Goal: Task Accomplishment & Management: Manage account settings

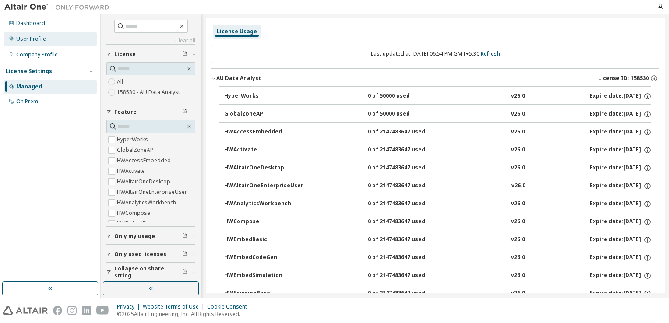
click at [32, 44] on div "User Profile" at bounding box center [50, 39] width 93 height 14
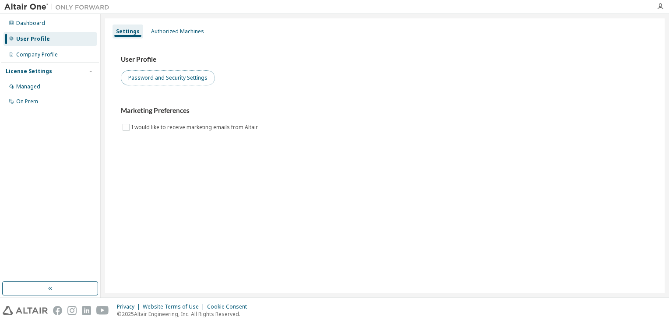
click at [164, 83] on button "Password and Security Settings" at bounding box center [168, 77] width 94 height 15
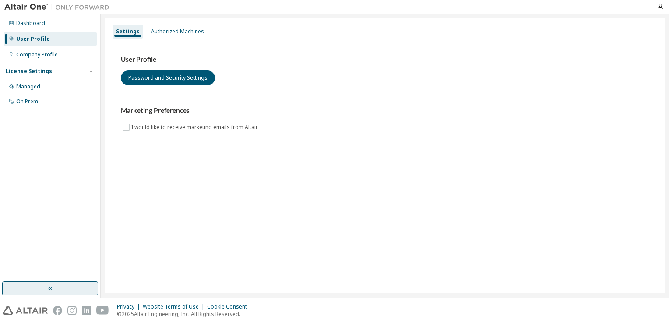
click at [44, 295] on button "button" at bounding box center [50, 288] width 96 height 14
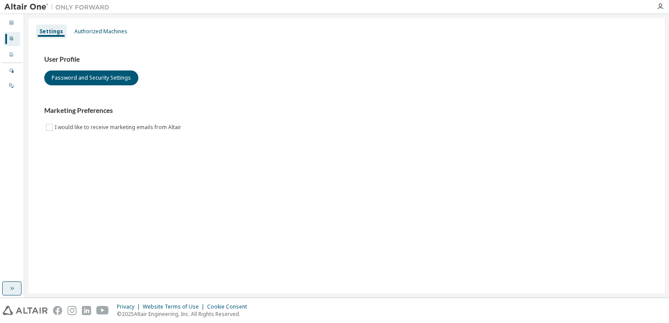
click at [13, 288] on icon "button" at bounding box center [11, 288] width 7 height 7
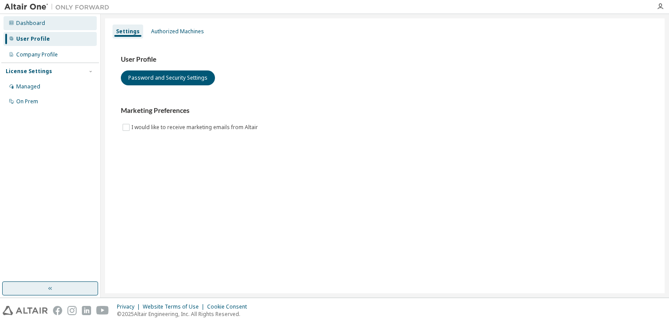
click at [40, 21] on div "Dashboard" at bounding box center [30, 23] width 29 height 7
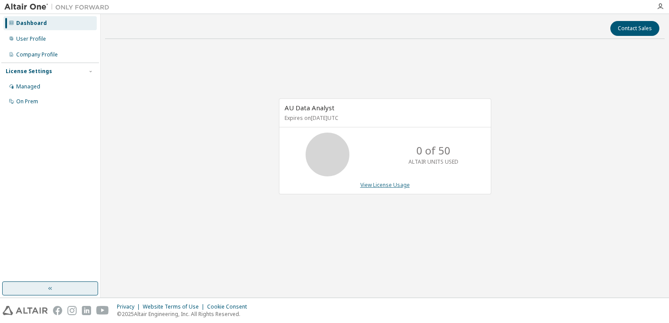
click at [382, 183] on link "View License Usage" at bounding box center [384, 184] width 49 height 7
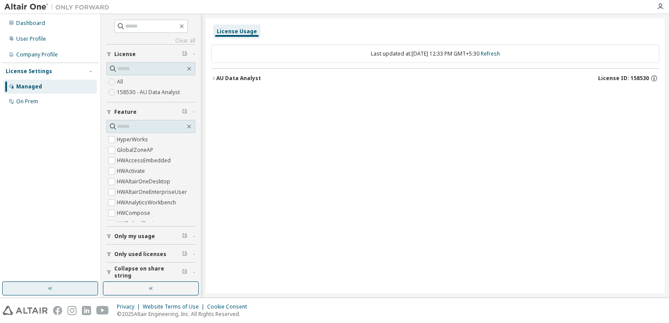
click at [216, 74] on button "AU Data Analyst License ID: 158530" at bounding box center [435, 78] width 448 height 19
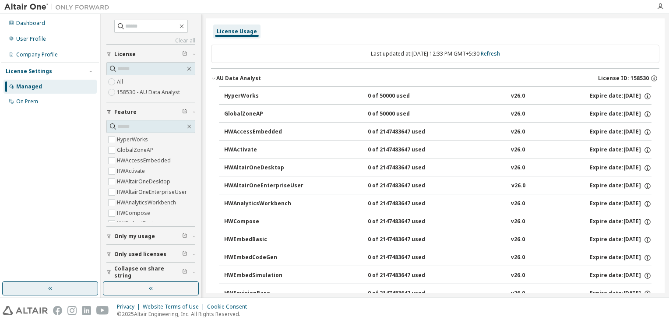
click at [214, 80] on icon "button" at bounding box center [213, 78] width 5 height 5
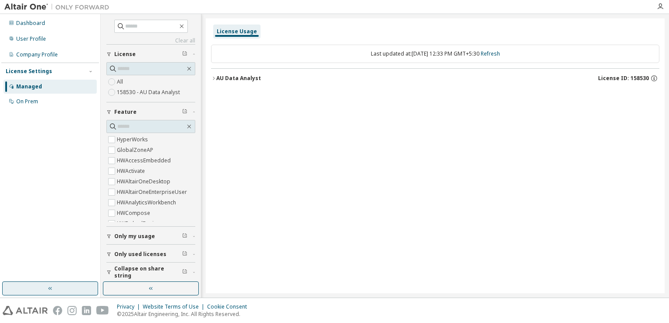
click at [214, 80] on icon "button" at bounding box center [213, 78] width 5 height 5
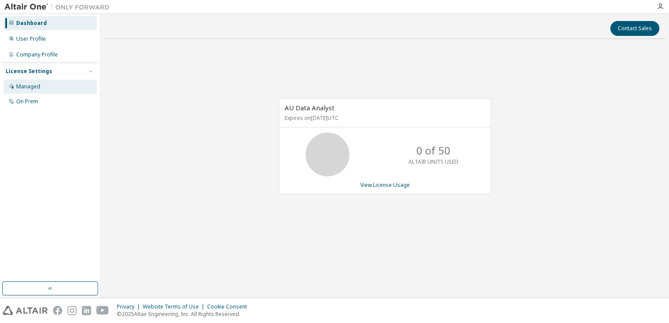
click at [32, 88] on div "Managed" at bounding box center [28, 86] width 24 height 7
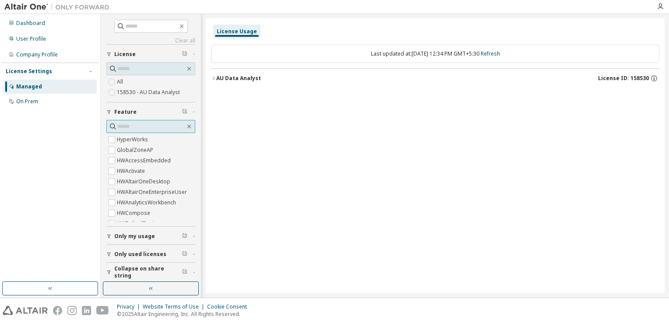
click at [139, 125] on input "text" at bounding box center [151, 126] width 68 height 9
click at [214, 77] on icon "button" at bounding box center [213, 78] width 5 height 5
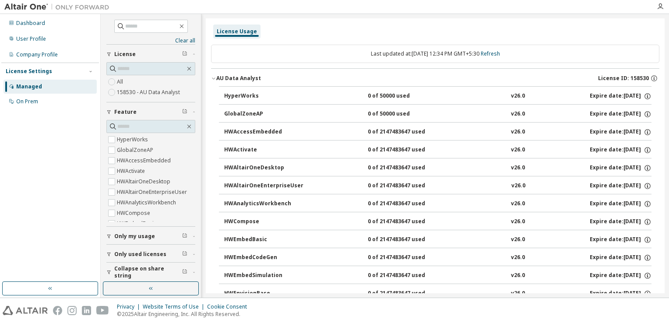
scroll to position [389, 0]
click at [114, 239] on button "Only my usage" at bounding box center [150, 236] width 89 height 19
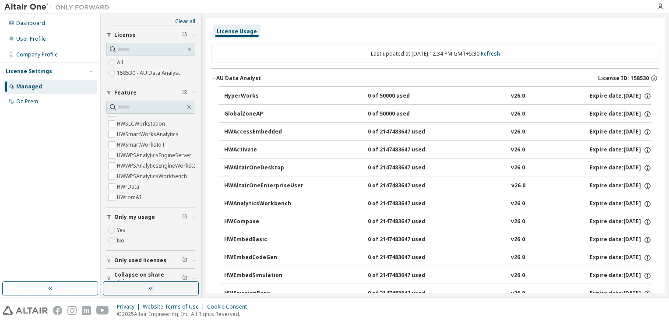
scroll to position [28, 0]
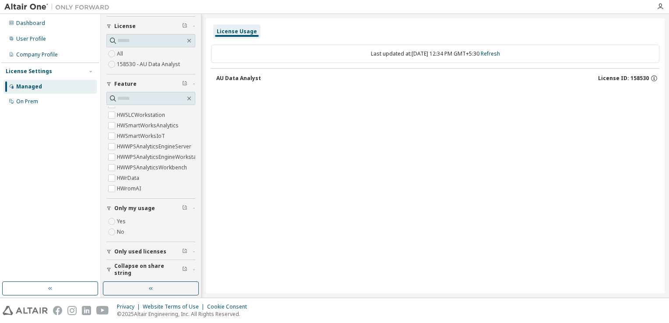
click at [114, 251] on span "Only used licenses" at bounding box center [140, 251] width 52 height 7
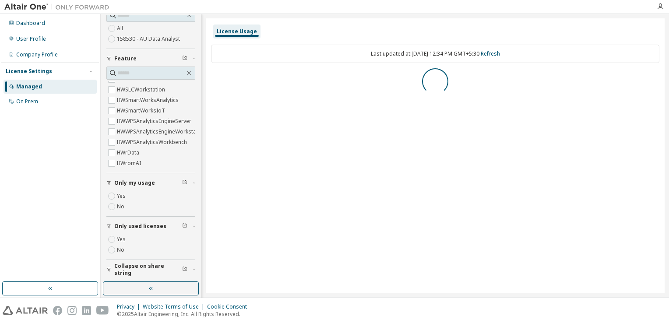
click at [113, 267] on div "button" at bounding box center [110, 269] width 8 height 5
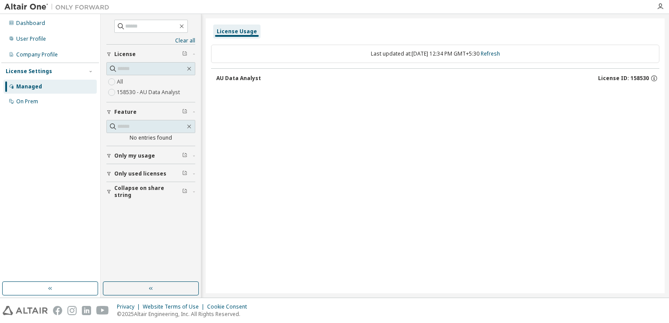
scroll to position [0, 0]
click at [19, 102] on div "On Prem" at bounding box center [27, 101] width 22 height 7
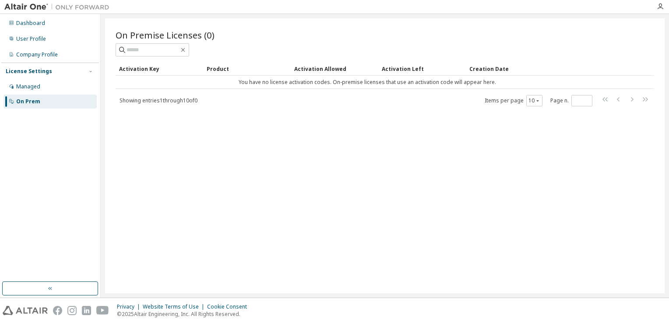
click at [450, 90] on div "Activation Key Product Activation Allowed Activation Left Creation Date You hav…" at bounding box center [385, 84] width 538 height 45
click at [448, 87] on td "You have no license activation codes. On-premise licenses that use an activatio…" at bounding box center [367, 82] width 503 height 13
click at [33, 82] on div "Managed" at bounding box center [50, 87] width 93 height 14
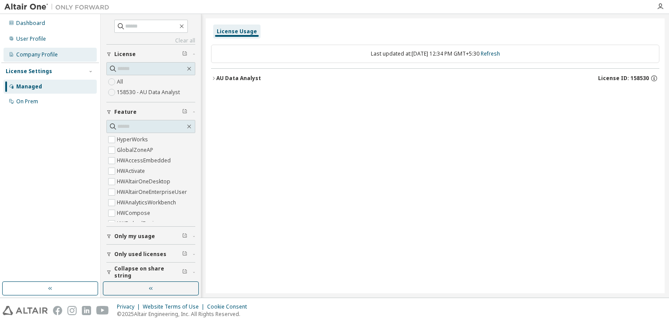
click at [37, 60] on div "Company Profile" at bounding box center [50, 55] width 93 height 14
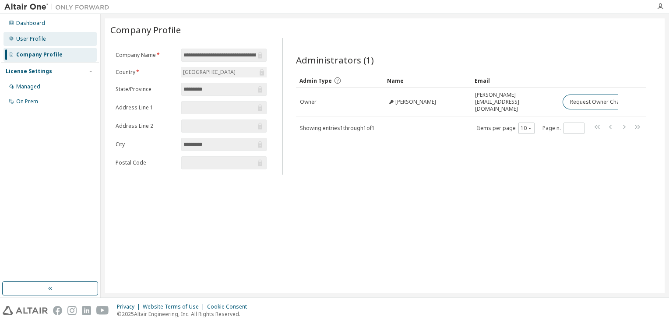
click at [32, 43] on div "User Profile" at bounding box center [50, 39] width 93 height 14
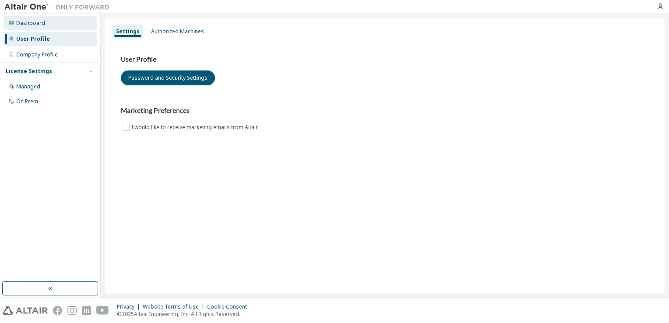
click at [29, 27] on div "Dashboard" at bounding box center [50, 23] width 93 height 14
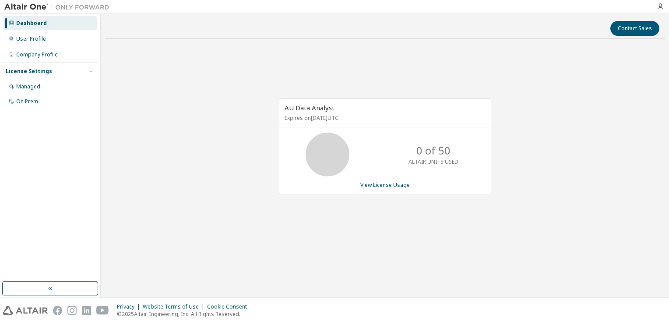
click at [387, 190] on div "AU Data Analyst Expires on [DATE] UTC 0 of 50 ALTAIR UNITS USED View License Us…" at bounding box center [385, 146] width 212 height 96
click at [387, 185] on link "View License Usage" at bounding box center [384, 184] width 49 height 7
